Goal: Task Accomplishment & Management: Use online tool/utility

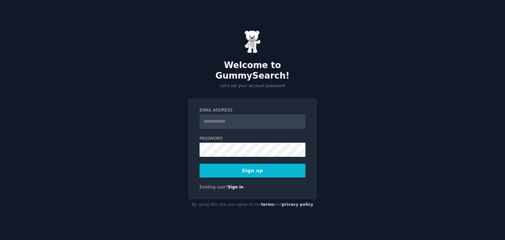
click at [226, 120] on input "Email Address" at bounding box center [252, 121] width 106 height 14
type input "**********"
drag, startPoint x: 272, startPoint y: 115, endPoint x: 165, endPoint y: 112, distance: 106.8
click at [165, 112] on div "**********" at bounding box center [252, 120] width 505 height 240
click at [233, 119] on input "Email Address" at bounding box center [252, 121] width 106 height 14
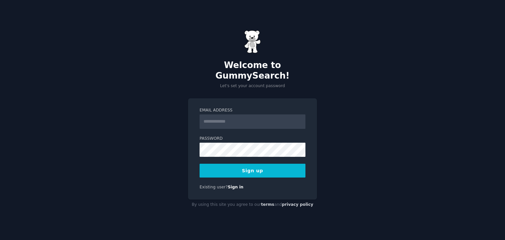
click at [240, 117] on input "Email Address" at bounding box center [252, 121] width 106 height 14
type input "**********"
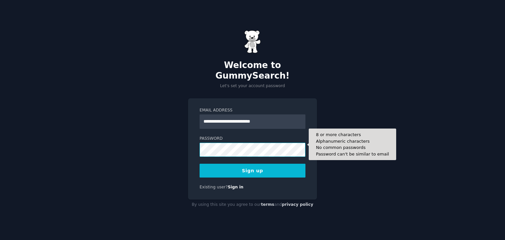
click at [199, 164] on button "Sign up" at bounding box center [252, 171] width 106 height 14
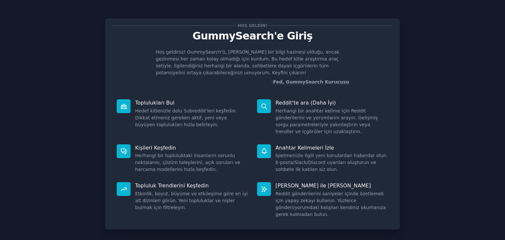
click at [68, 88] on div "Hoş geldin! GummySearch'e Giriş Hoş geldiniz! GummySearch'ü, [PERSON_NAME] bir …" at bounding box center [252, 139] width 486 height 260
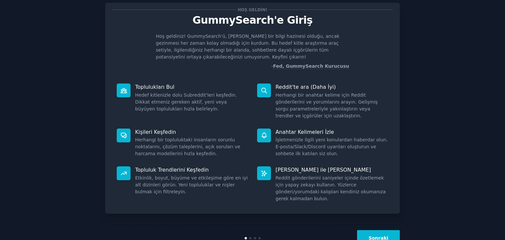
scroll to position [24, 0]
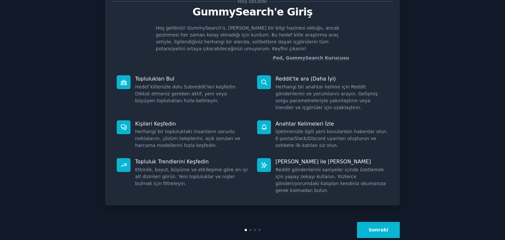
click at [384, 227] on font "Sonraki" at bounding box center [378, 229] width 20 height 5
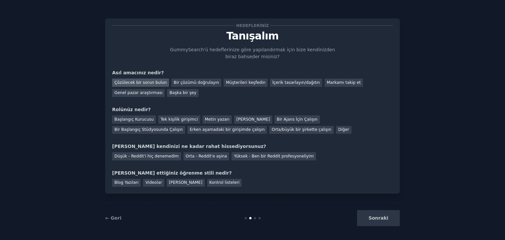
click at [140, 83] on font "Çözülecek bir sorun bulun" at bounding box center [140, 82] width 52 height 5
click at [173, 118] on font "Tek kişilik girişimci" at bounding box center [178, 119] width 37 height 5
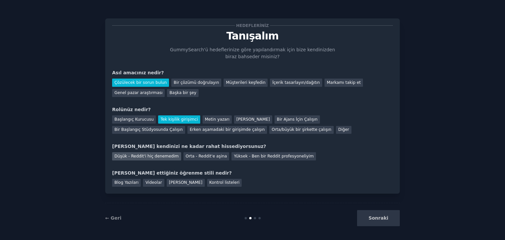
click at [132, 155] on font "Düşük - Reddit'i hiç denemedim" at bounding box center [146, 156] width 64 height 5
click at [128, 183] on font "Blog Yazıları" at bounding box center [126, 182] width 24 height 5
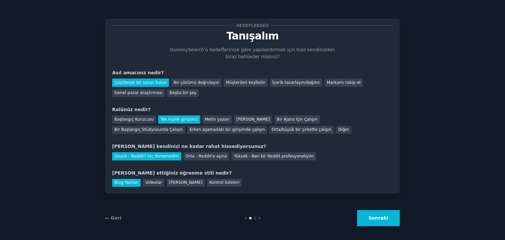
click at [385, 220] on font "Sonraki" at bounding box center [378, 217] width 20 height 5
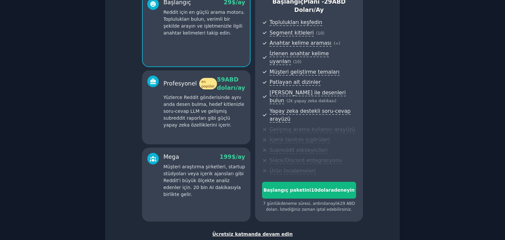
click at [260, 231] on font "Ücretsiz katmanda devam edin" at bounding box center [252, 233] width 81 height 5
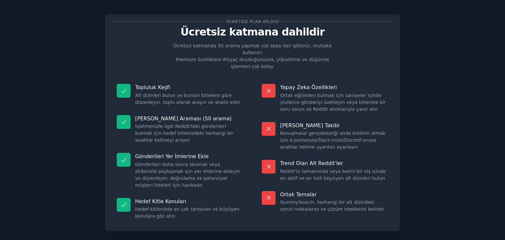
scroll to position [37, 0]
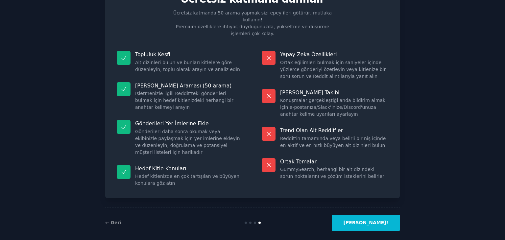
click at [371, 219] on button "[PERSON_NAME]!" at bounding box center [366, 223] width 68 height 16
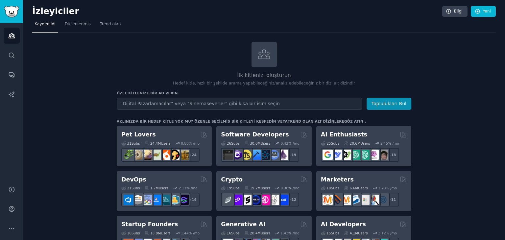
click at [168, 108] on input "text" at bounding box center [239, 104] width 245 height 12
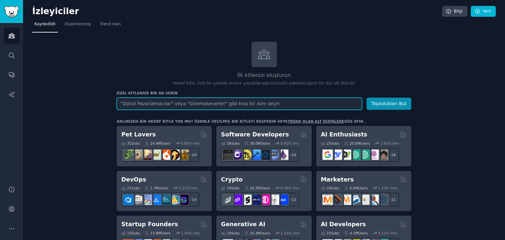
click at [181, 107] on input "text" at bounding box center [239, 104] width 245 height 12
paste input "approach anxiety how to fix"
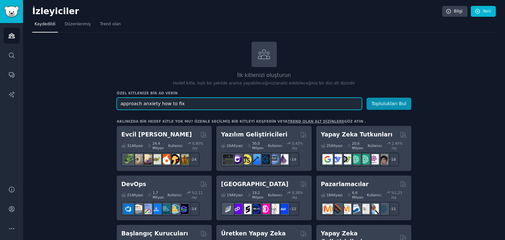
type input "approach anxiety how to fix"
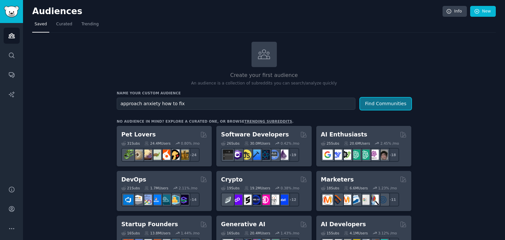
click at [381, 105] on button "Find Communities" at bounding box center [385, 104] width 51 height 12
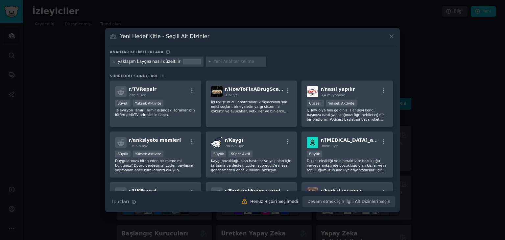
click at [318, 42] on div "Yeni Hedef Kitle - Seçili Alt Dizinler" at bounding box center [252, 39] width 285 height 12
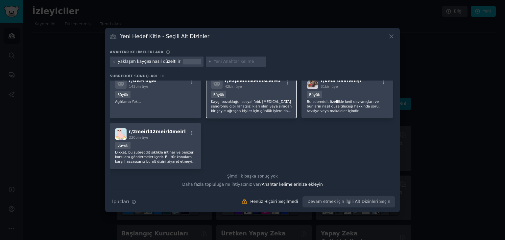
scroll to position [44, 0]
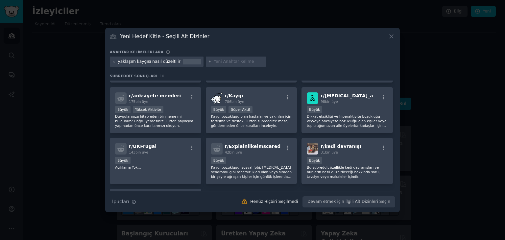
click at [217, 62] on input "text" at bounding box center [239, 62] width 50 height 6
click at [221, 64] on input "text" at bounding box center [239, 62] width 50 height 6
paste input "lack of confidence talking to women"
type input "lack of confidence talking to women"
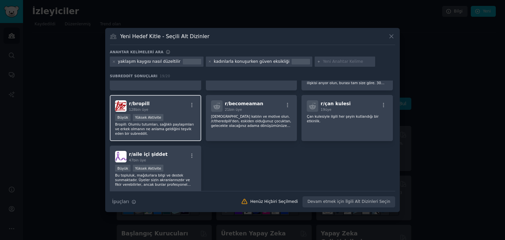
scroll to position [229, 0]
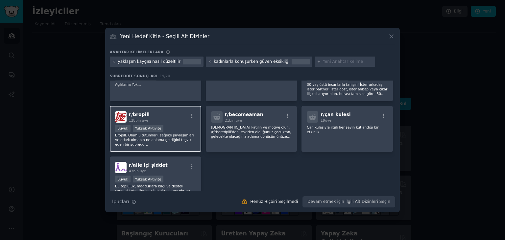
click at [163, 137] on font "Bropill: Olumlu tutumları, sağlıklı paylaşımları ve erkek olmanın ne anlama gel…" at bounding box center [154, 139] width 79 height 13
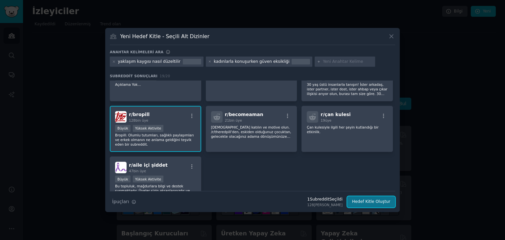
click at [371, 202] on font "Hedef Kitle Oluştur" at bounding box center [371, 201] width 38 height 5
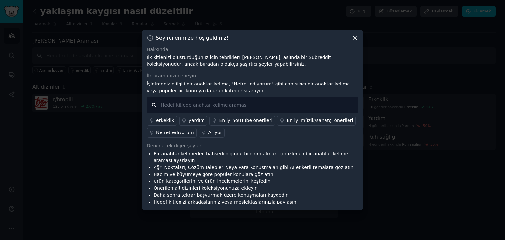
click at [202, 105] on input "text" at bounding box center [253, 105] width 212 height 17
paste input "lack of confidence talking to women"
type input "lack of confidence talking to women"
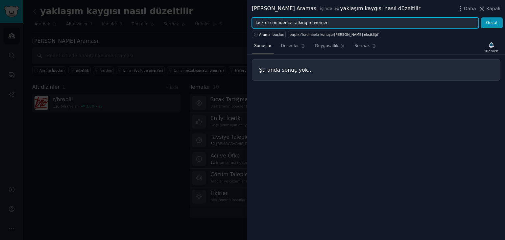
drag, startPoint x: 350, startPoint y: 23, endPoint x: 224, endPoint y: 40, distance: 127.3
click at [224, 41] on div "Anahtar Kelime Araması içinde yaklaşım kaygısı nasıl düzeltilir Daha Kapalı lac…" at bounding box center [252, 120] width 505 height 240
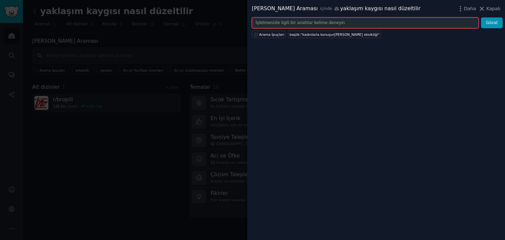
click at [360, 26] on input "text" at bounding box center [365, 22] width 227 height 11
paste input "fear of rejection"
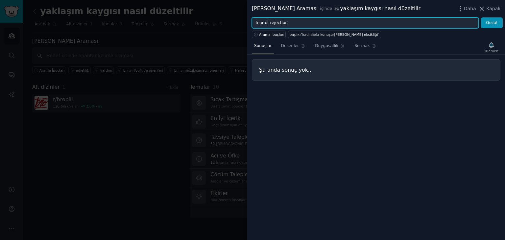
type input "fear of rejection"
click at [481, 17] on button "Gözat" at bounding box center [492, 22] width 22 height 11
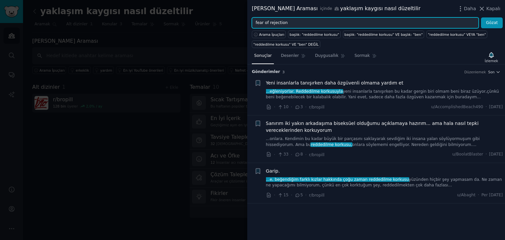
drag, startPoint x: 288, startPoint y: 20, endPoint x: 230, endPoint y: 26, distance: 58.1
click at [230, 26] on div "Anahtar Kelime Araması içinde yaklaşım kaygısı nasıl düzeltilir Daha Kapalı fea…" at bounding box center [252, 120] width 505 height 240
paste input "[MEDICAL_DATA] dating"
type input "[MEDICAL_DATA] dating"
click at [481, 17] on button "Gözat" at bounding box center [492, 22] width 22 height 11
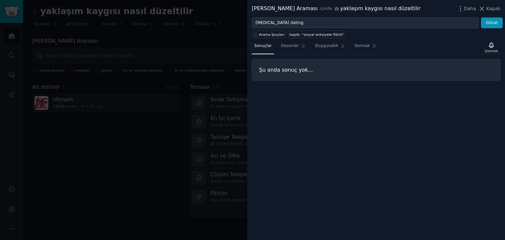
click at [323, 82] on div "Sonuçlar Desenler Duygusallık Sormak İzlemek Şu anda sonuç yok..." at bounding box center [376, 139] width 258 height 202
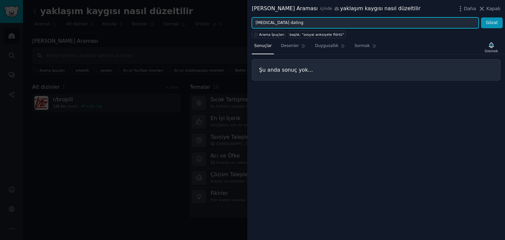
drag, startPoint x: 300, startPoint y: 23, endPoint x: 229, endPoint y: 24, distance: 70.7
click at [229, 24] on div "Anahtar Kelime Araması içinde yaklaşım kaygısı nasıl düzeltilir Daha Kapalı [ME…" at bounding box center [252, 120] width 505 height 240
paste input "small talk awkward"
type input "small talk awkward"
click at [481, 17] on button "Gözat" at bounding box center [492, 22] width 22 height 11
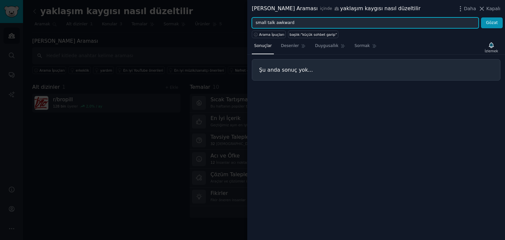
drag, startPoint x: 307, startPoint y: 24, endPoint x: 238, endPoint y: 21, distance: 69.1
click at [238, 21] on div "Anahtar Kelime Araması içinde yaklaşım kaygısı nasıl düzeltilir Daha Kapalı sma…" at bounding box center [252, 120] width 505 height 240
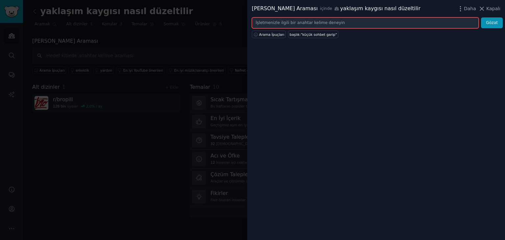
paste input "texting anxiety"
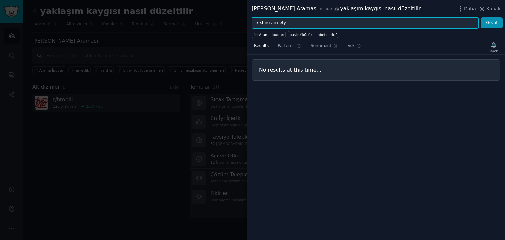
type input "texting anxiety"
click at [481, 17] on button "Gözat" at bounding box center [492, 22] width 22 height 11
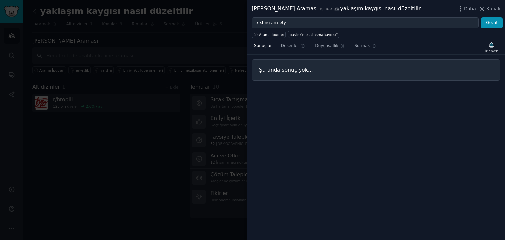
click at [216, 33] on div at bounding box center [252, 120] width 505 height 240
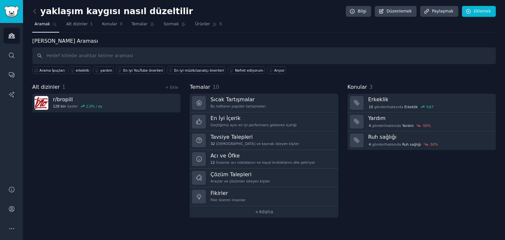
click at [53, 42] on font "[PERSON_NAME] Araması" at bounding box center [65, 41] width 66 height 6
click at [33, 10] on icon at bounding box center [34, 11] width 7 height 7
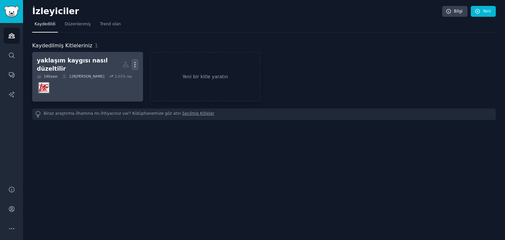
click at [133, 61] on icon "button" at bounding box center [134, 64] width 7 height 7
click at [117, 75] on p "Delete" at bounding box center [116, 78] width 15 height 7
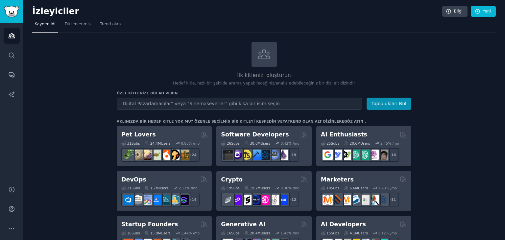
click at [195, 106] on input "text" at bounding box center [239, 104] width 245 height 12
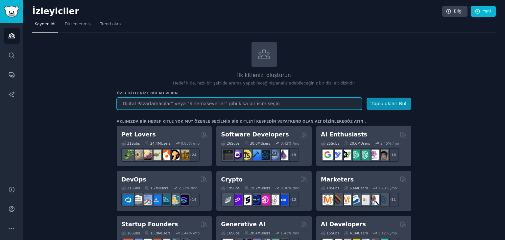
click at [259, 103] on input "text" at bounding box center [239, 104] width 245 height 12
paste input "community for faceless youtube"
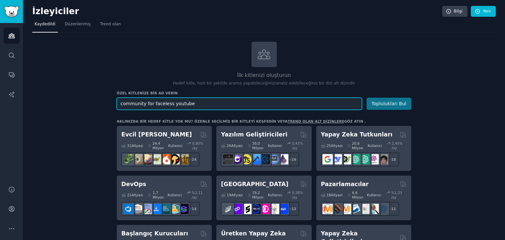
type input "community for faceless youtube"
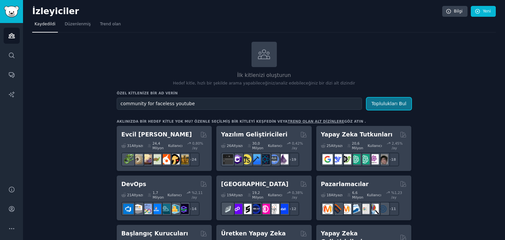
click at [399, 101] on font "Toplulukları Bul" at bounding box center [388, 103] width 35 height 5
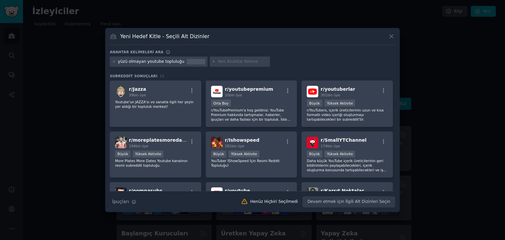
click at [282, 50] on div "Anahtar kelimeleri ara" at bounding box center [252, 53] width 285 height 7
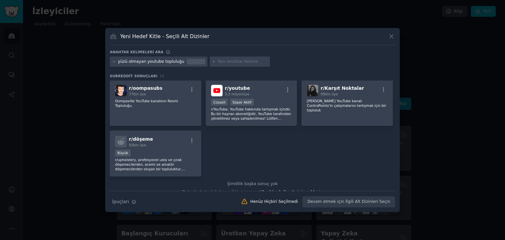
scroll to position [110, 0]
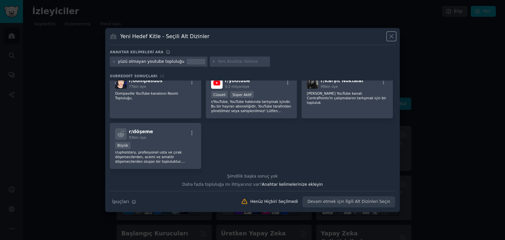
click at [390, 37] on icon at bounding box center [391, 37] width 4 height 4
